Goal: Task Accomplishment & Management: Manage account settings

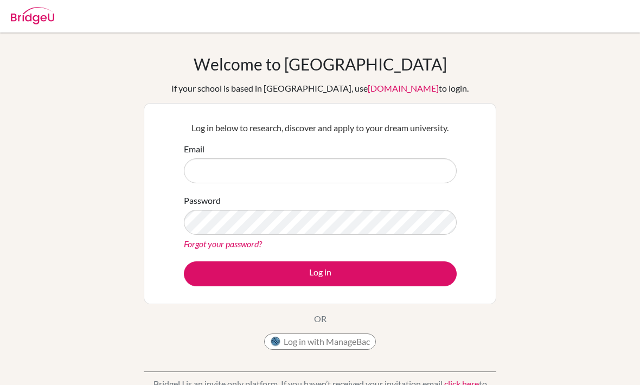
scroll to position [77, 0]
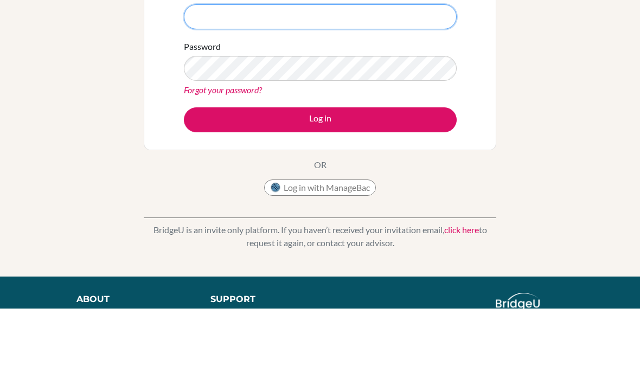
type input "akash.anumanchi@dijaki.gimb.org"
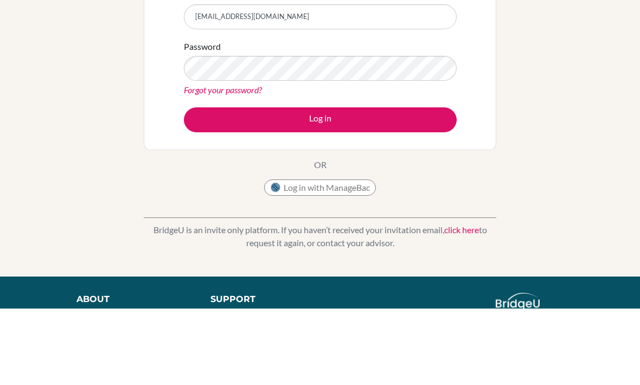
click at [320, 196] on button "Log in" at bounding box center [320, 196] width 273 height 25
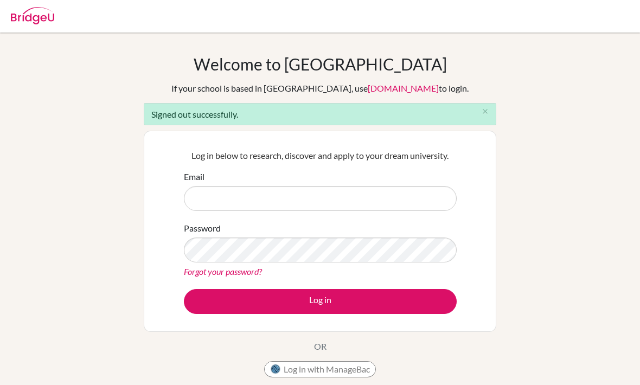
scroll to position [105, 0]
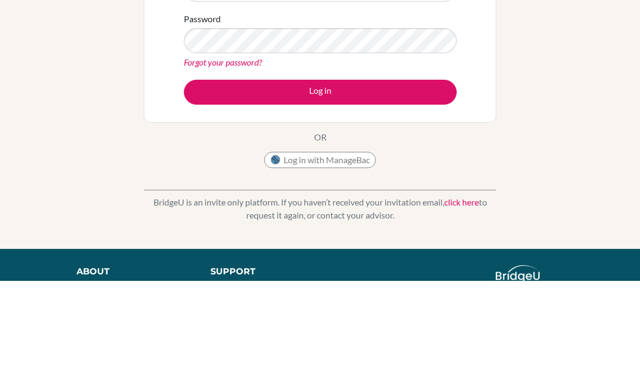
click at [425, 82] on input "Email" at bounding box center [320, 93] width 273 height 25
type input "[EMAIL_ADDRESS][DOMAIN_NAME]"
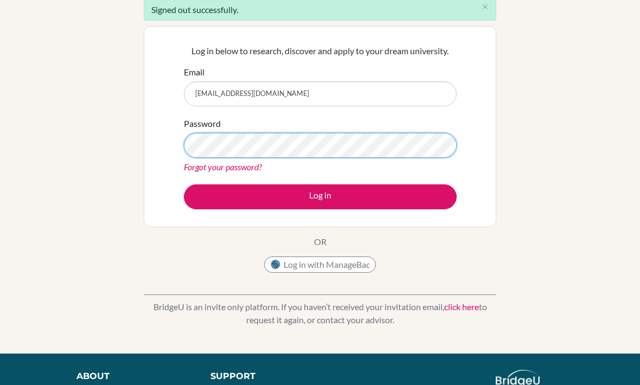
scroll to position [104, 0]
click at [320, 196] on button "Log in" at bounding box center [320, 197] width 273 height 25
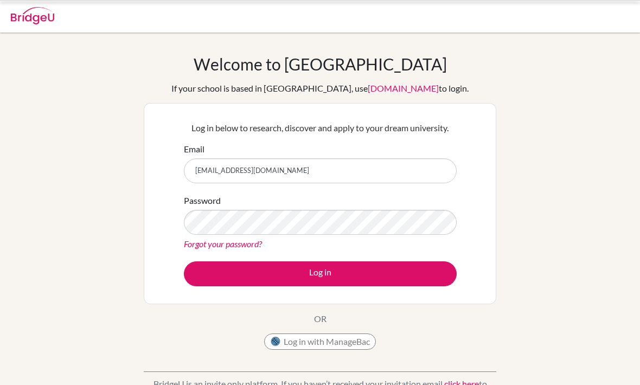
scroll to position [77, 0]
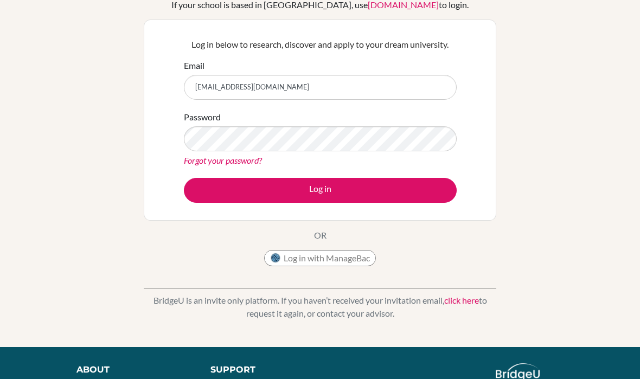
click at [253, 106] on input "[EMAIL_ADDRESS][DOMAIN_NAME]" at bounding box center [320, 93] width 273 height 25
click at [252, 106] on input "akash.anumanchi@gimb.org" at bounding box center [320, 93] width 273 height 25
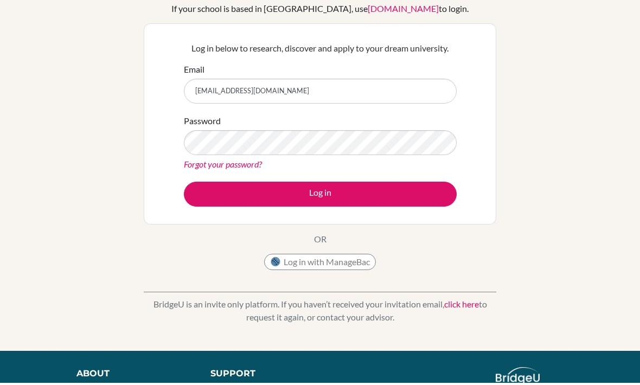
type input "akash.anumanchi@dijaki.gimb.org"
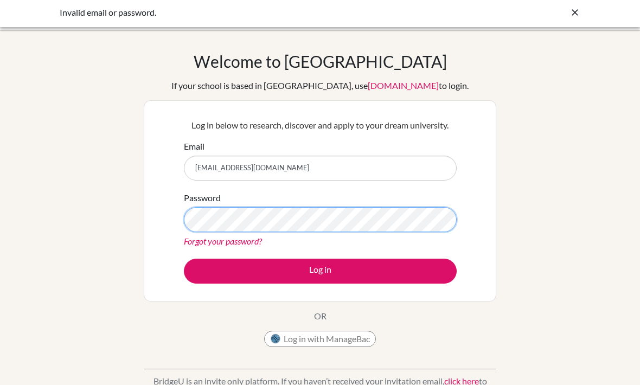
scroll to position [2, 0]
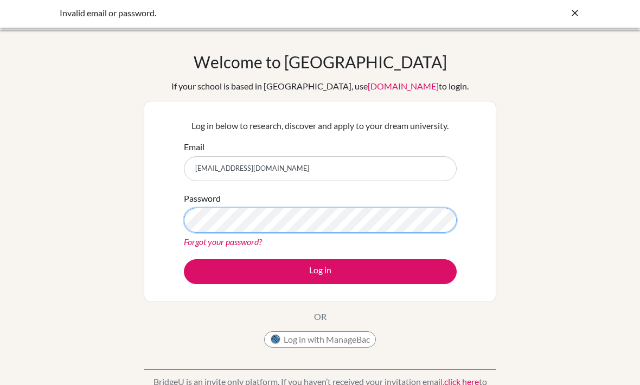
click at [320, 270] on button "Log in" at bounding box center [320, 271] width 273 height 25
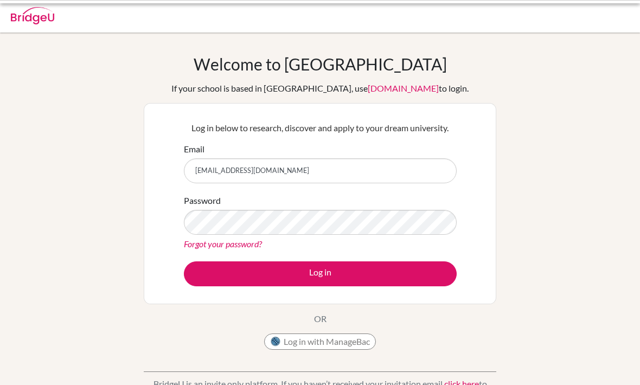
scroll to position [77, 0]
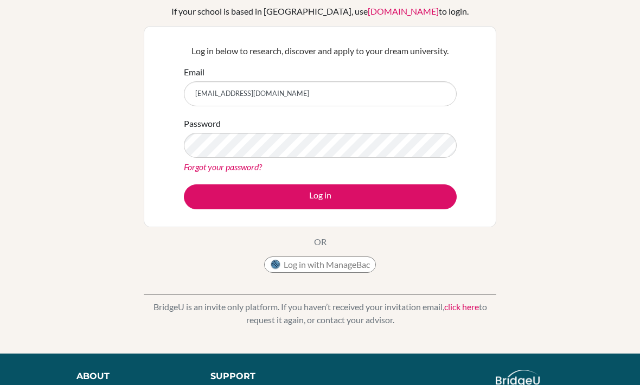
click at [202, 172] on link "Forgot your password?" at bounding box center [223, 167] width 78 height 10
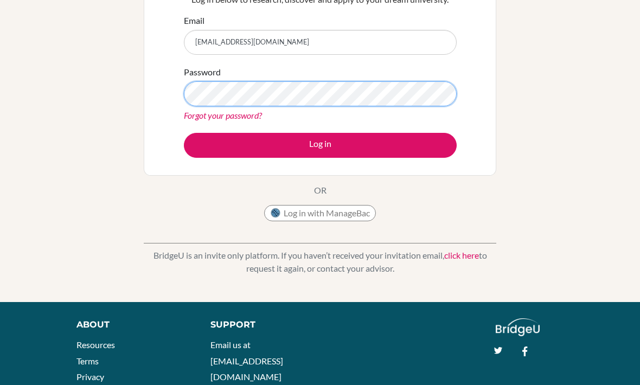
scroll to position [128, 0]
click at [320, 145] on button "Log in" at bounding box center [320, 145] width 273 height 25
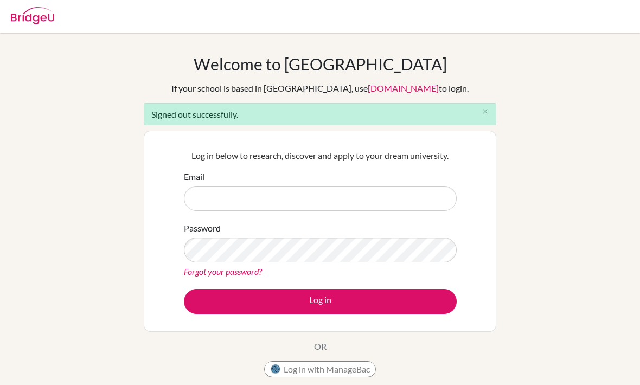
scroll to position [17, 0]
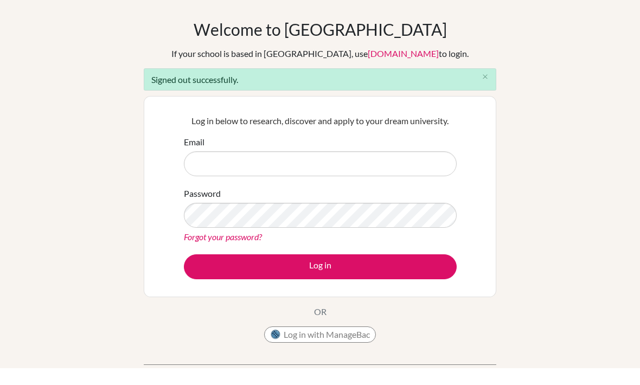
click at [166, 136] on div "Log in below to research, discover and apply to your dream university. Email Pa…" at bounding box center [320, 213] width 352 height 201
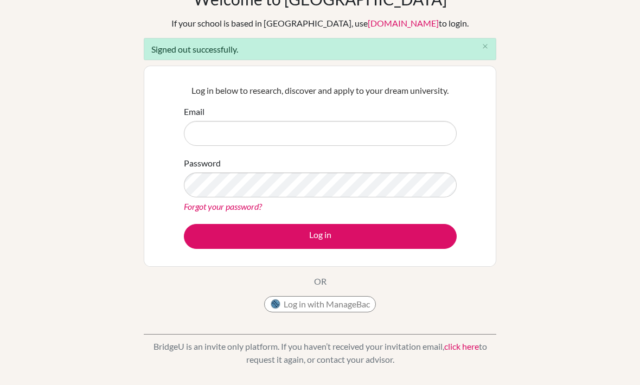
scroll to position [0, 0]
